Goal: Information Seeking & Learning: Learn about a topic

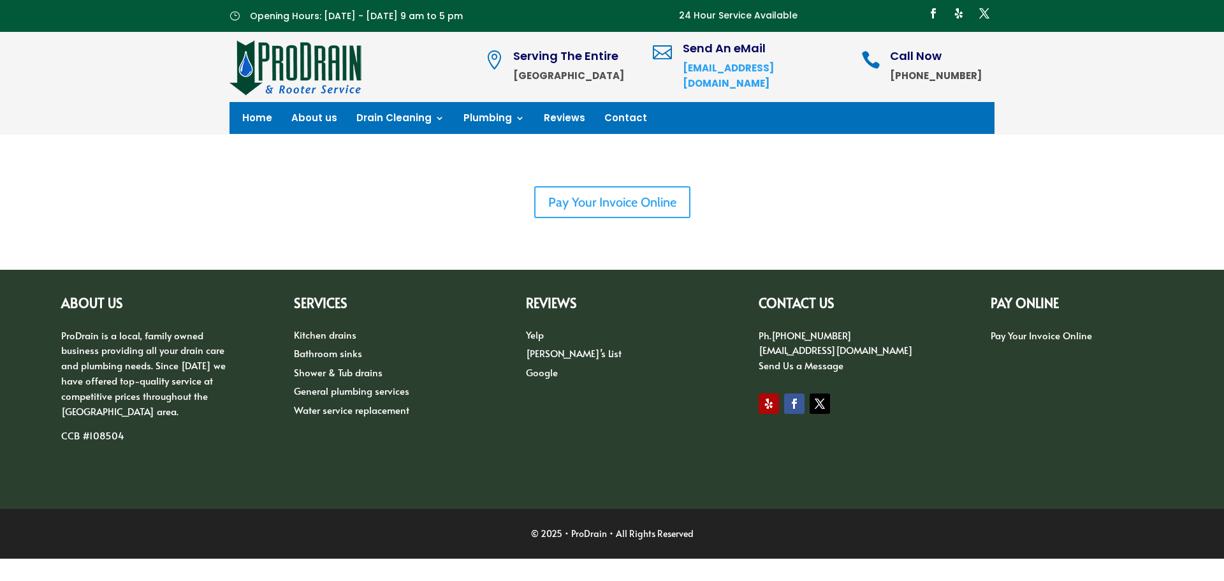
click at [305, 68] on img at bounding box center [296, 66] width 133 height 57
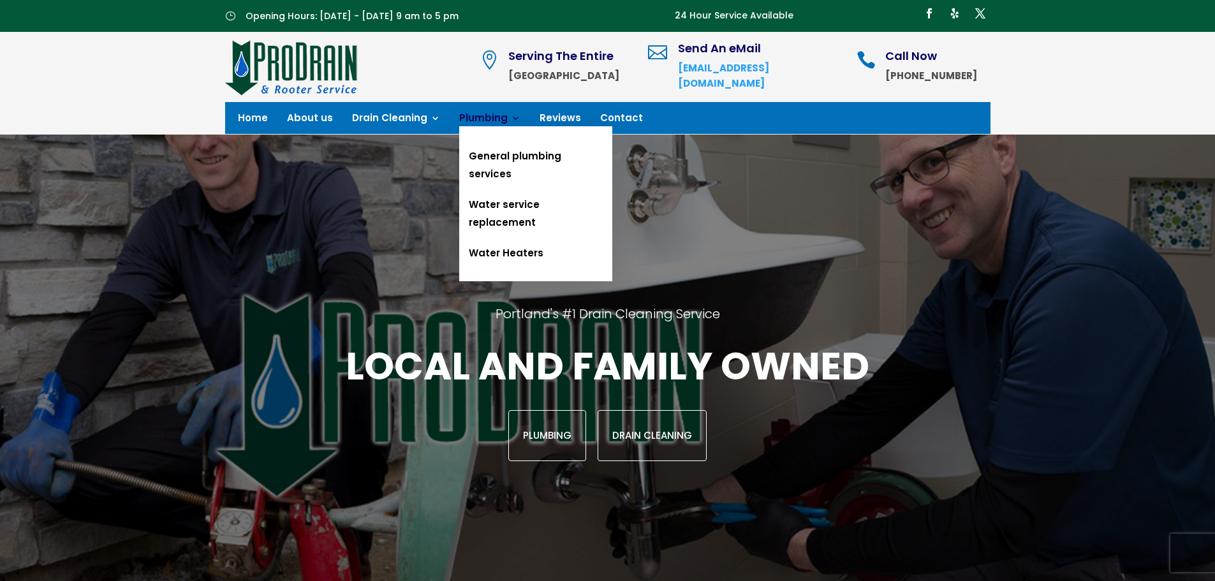
click at [487, 117] on link "Plumbing" at bounding box center [489, 121] width 61 height 14
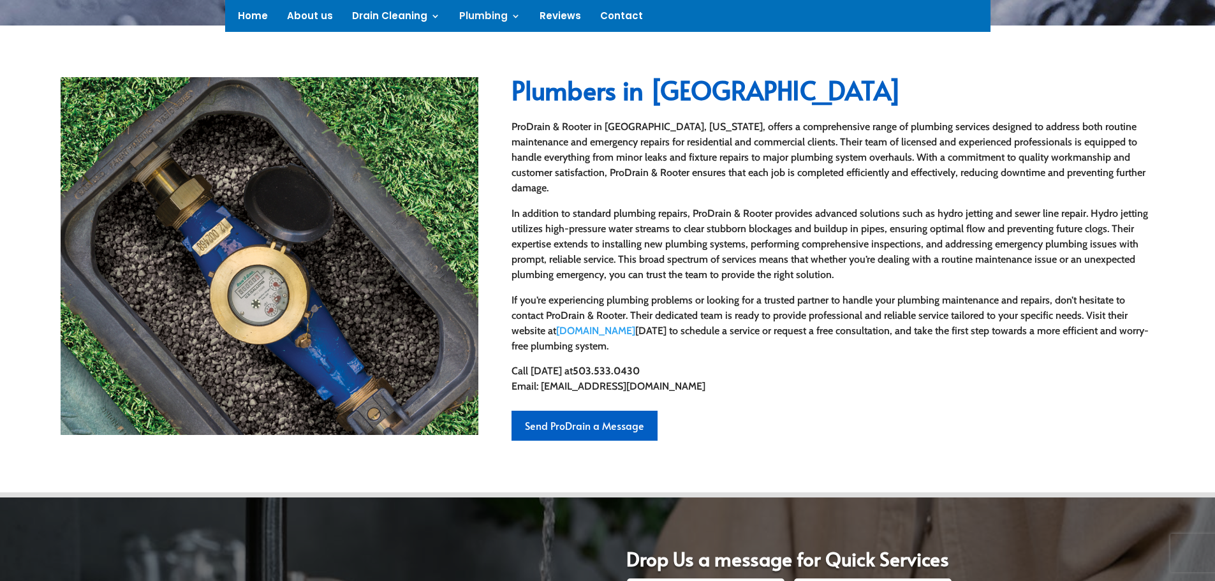
scroll to position [282, 0]
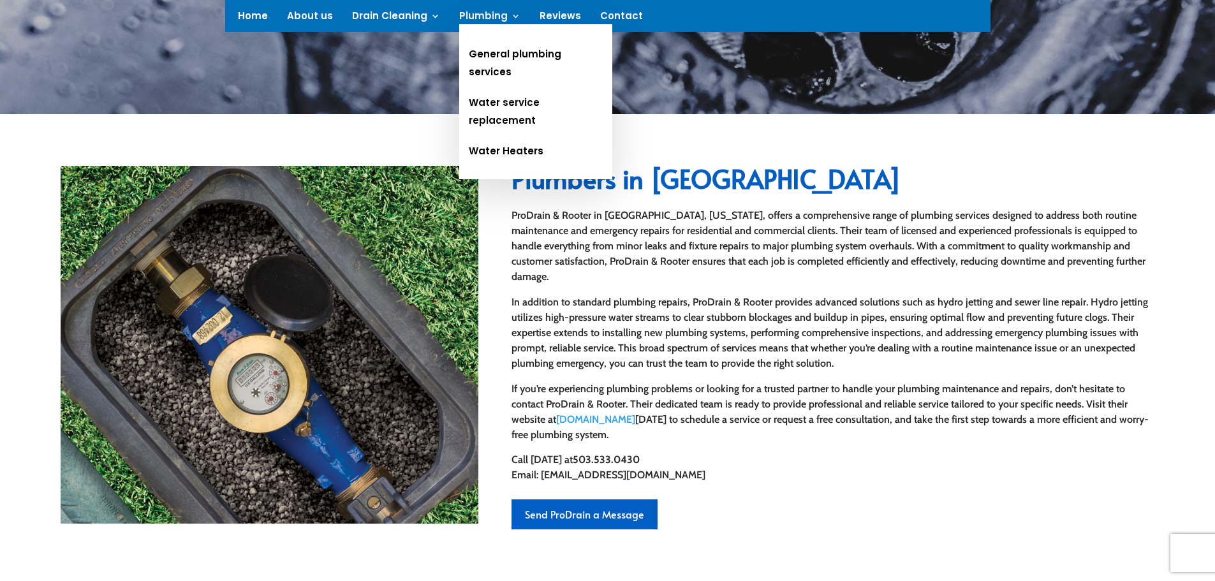
click at [494, 18] on link "Plumbing" at bounding box center [489, 18] width 61 height 14
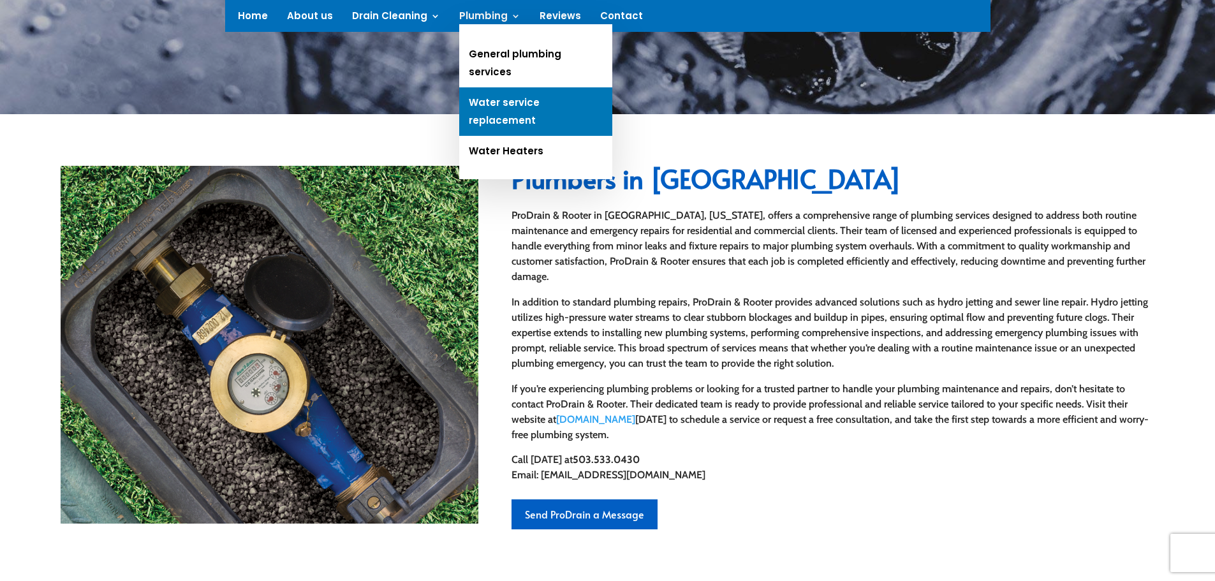
click at [501, 87] on link "Water service replacement" at bounding box center [535, 111] width 153 height 48
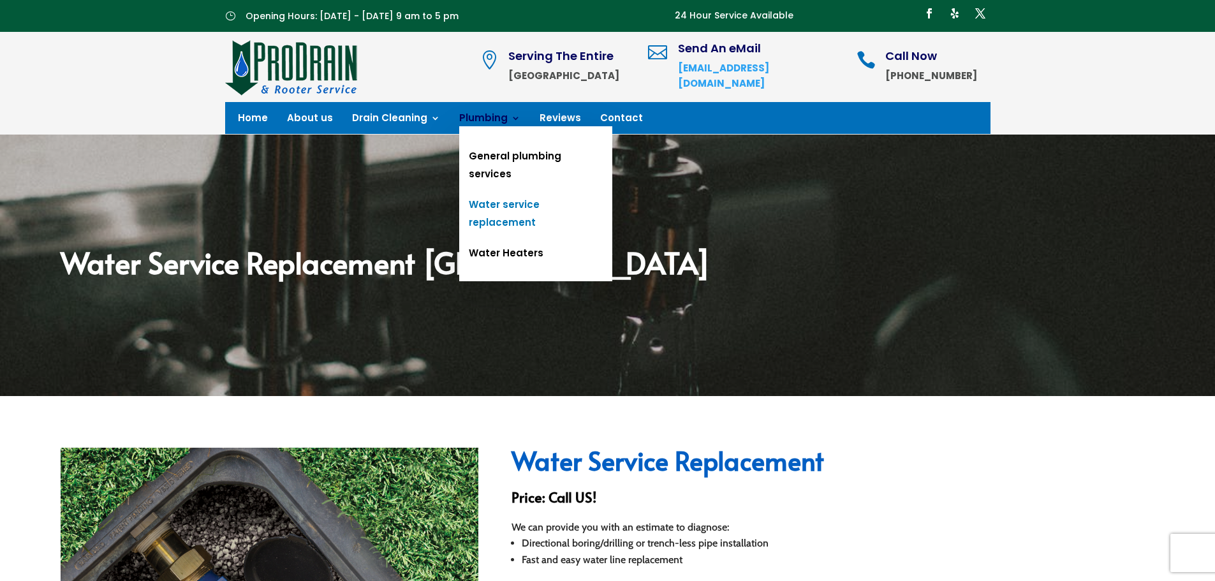
click at [492, 114] on link "Plumbing" at bounding box center [489, 121] width 61 height 14
click at [511, 238] on link "Water Heaters" at bounding box center [535, 253] width 153 height 31
